Goal: Find specific page/section: Find specific page/section

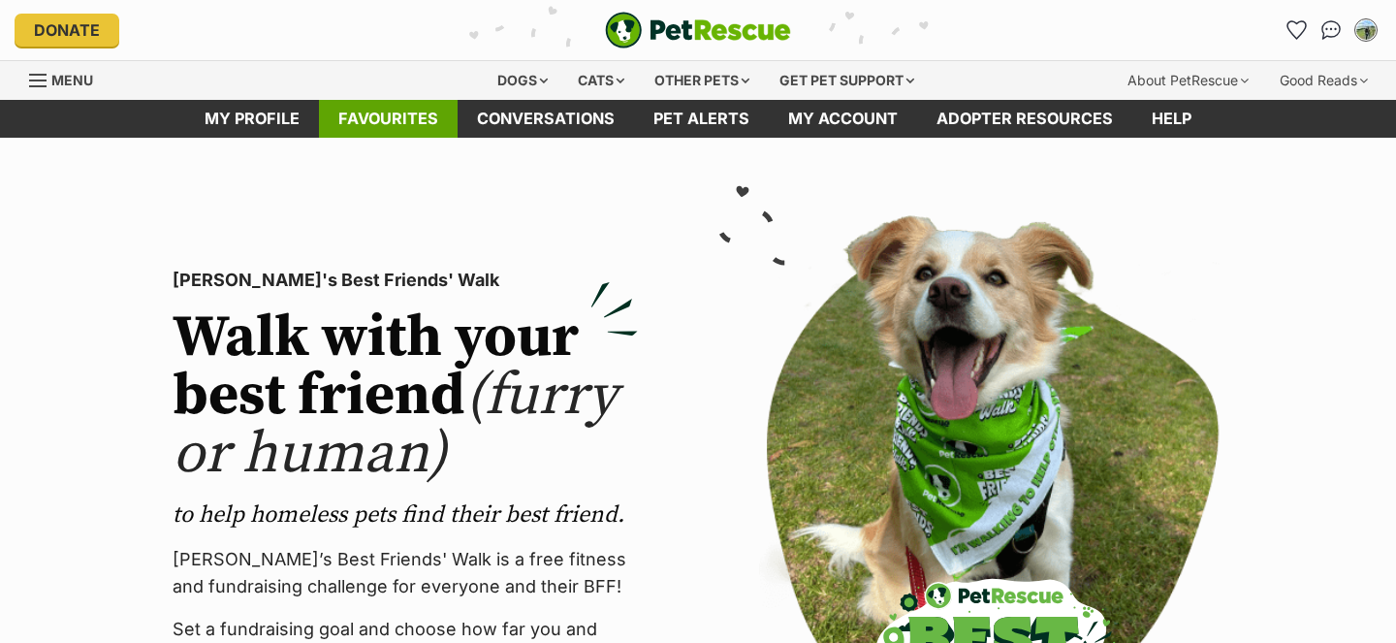
click at [427, 122] on link "Favourites" at bounding box center [388, 119] width 139 height 38
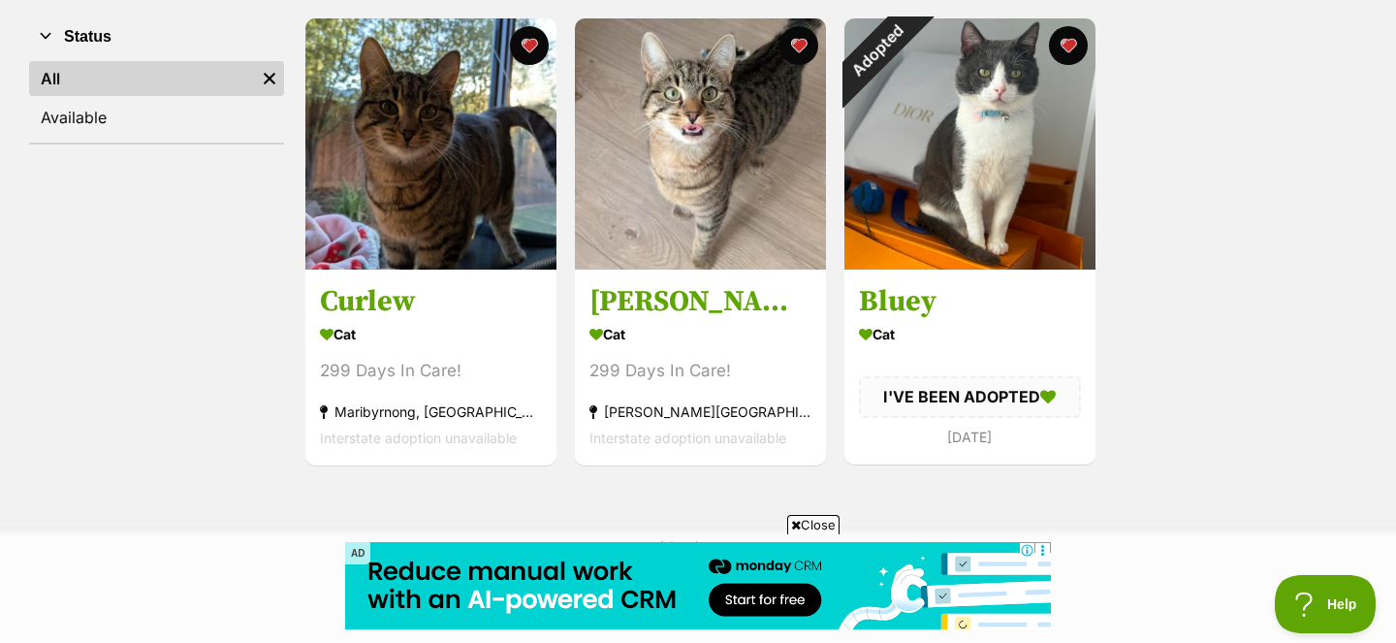
click at [686, 292] on h3 "[PERSON_NAME]" at bounding box center [700, 302] width 222 height 37
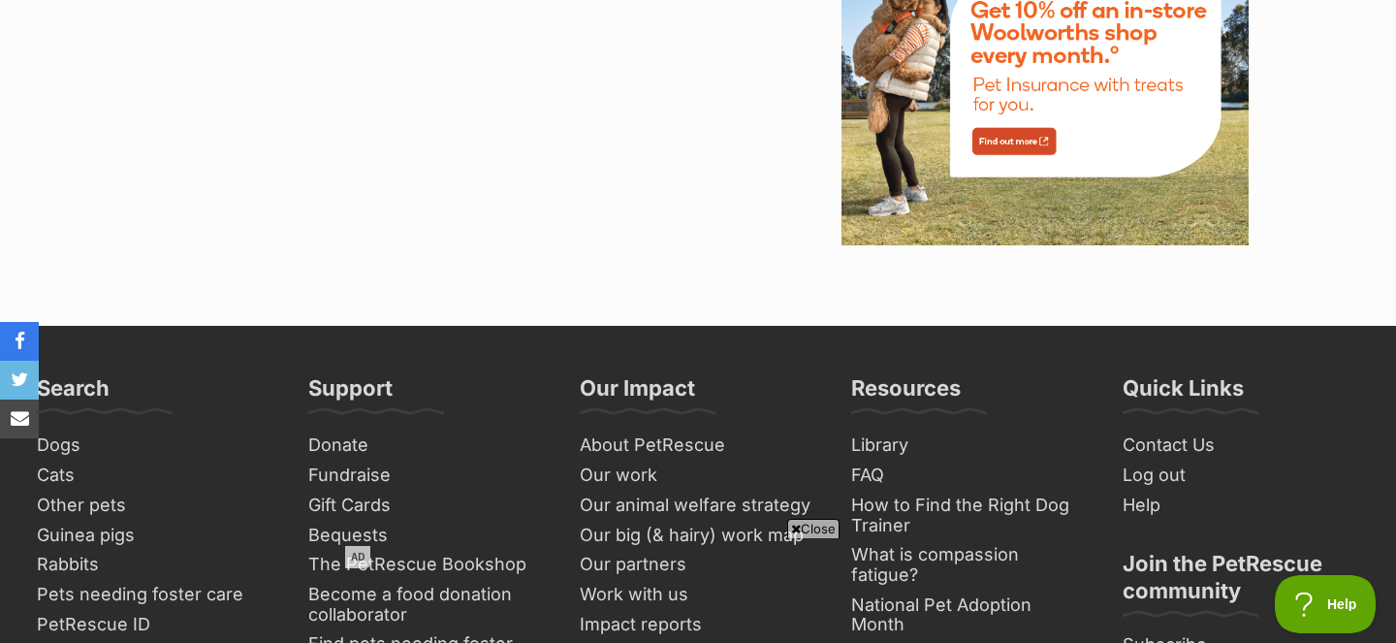
scroll to position [2570, 0]
